Goal: Task Accomplishment & Management: Use online tool/utility

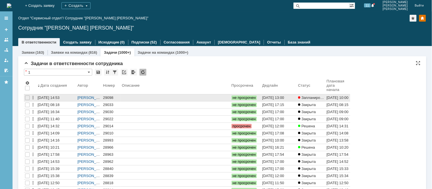
click at [110, 99] on div "29098" at bounding box center [111, 98] width 17 height 5
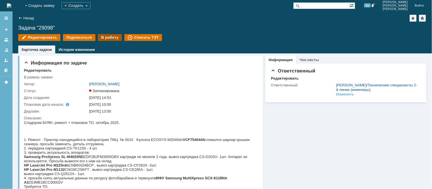
click at [101, 38] on div "В работу" at bounding box center [110, 37] width 24 height 7
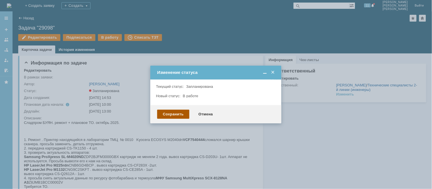
click at [176, 114] on div "Сохранить" at bounding box center [173, 114] width 32 height 9
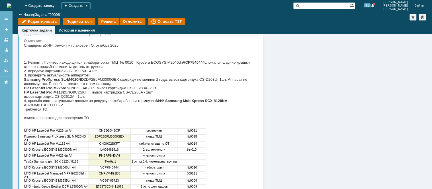
scroll to position [32, 0]
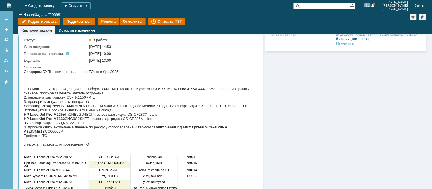
drag, startPoint x: 47, startPoint y: 156, endPoint x: 117, endPoint y: 113, distance: 81.9
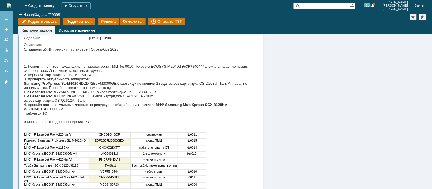
scroll to position [63, 0]
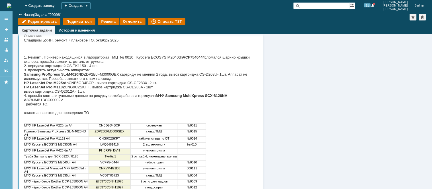
click at [45, 59] on div "Сладпром БУЯН. ремонт + плановое ТО. октябрь 2025. 1. Ремонт . Принтер находящи…" at bounding box center [138, 120] width 229 height 164
drag, startPoint x: 24, startPoint y: 59, endPoint x: 44, endPoint y: 59, distance: 19.1
click at [44, 59] on div "Сладпром БУЯН. ремонт + плановое ТО. октябрь 2025. 1. Ремонт . Принтер находящи…" at bounding box center [138, 120] width 229 height 164
copy div "канера. пр"
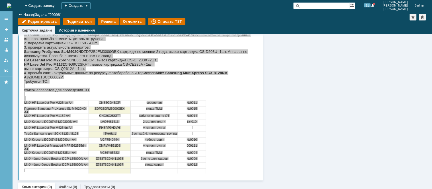
scroll to position [95, 0]
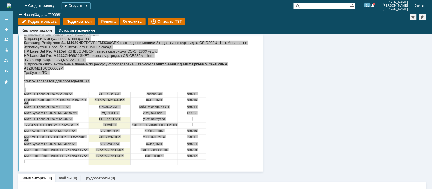
drag, startPoint x: 24, startPoint y: 25, endPoint x: 219, endPoint y: 165, distance: 240.3
click at [219, 165] on html "Сладпром БУЯН. ремонт + плановое ТО. октябрь 2025. 1. Ремонт . Принтер находящи…" at bounding box center [138, 88] width 229 height 164
copy div "8. Loremi . Dolorsi ametconsect a elitseddoei TEM № 8741 Incidid UTLABO E6859do…"
